Goal: Information Seeking & Learning: Learn about a topic

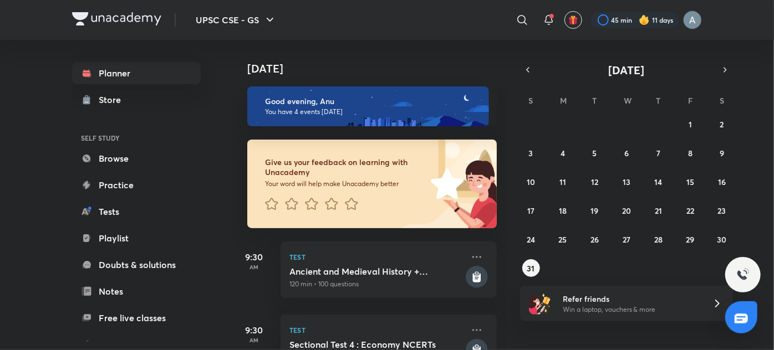
click at [530, 117] on div "27 28 29 30 31 1 2 3 4 5 6 7 8 9 10 11 12 13 14 15 16 17 18 19 20 21 22 23 24 2…" at bounding box center [626, 196] width 213 height 162
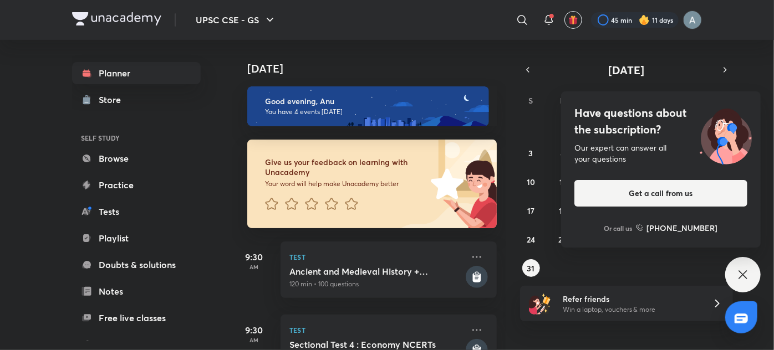
click at [734, 282] on div "Have questions about the subscription? Our expert can answer all your questions…" at bounding box center [742, 274] width 35 height 35
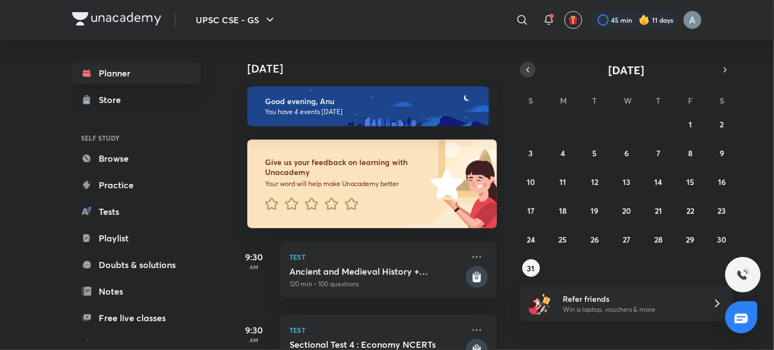
click at [526, 66] on icon "button" at bounding box center [527, 70] width 9 height 10
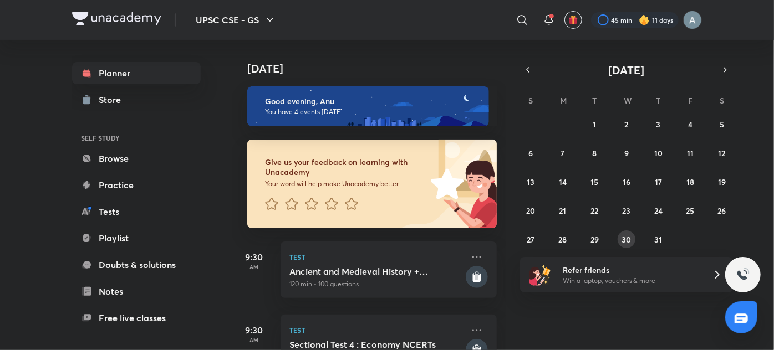
click at [620, 236] on button "30" at bounding box center [627, 240] width 18 height 18
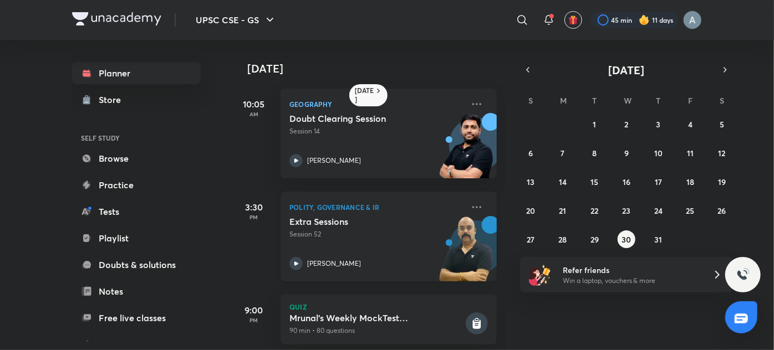
scroll to position [21, 0]
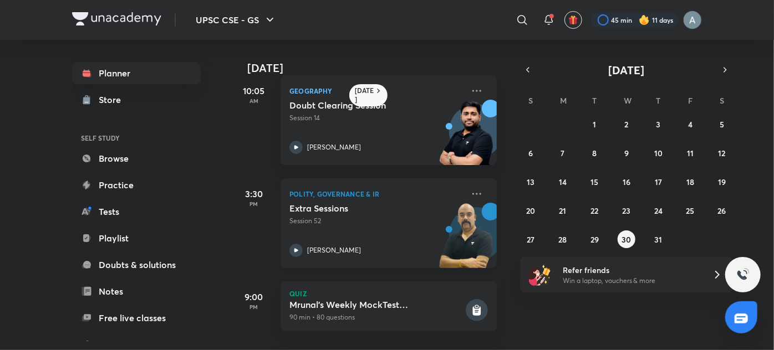
click at [337, 231] on div "Extra Sessions Session 52 [PERSON_NAME]" at bounding box center [376, 230] width 174 height 54
